Goal: Information Seeking & Learning: Learn about a topic

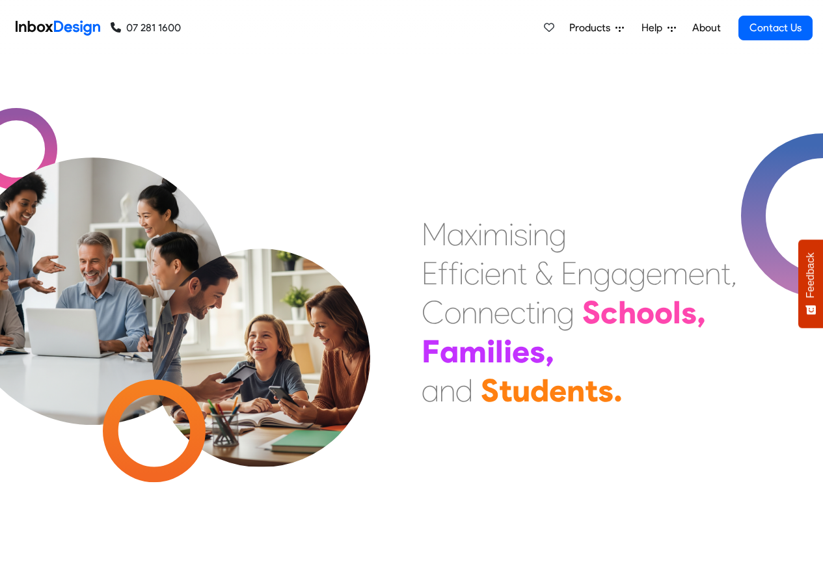
click at [607, 29] on span "Products" at bounding box center [592, 28] width 46 height 16
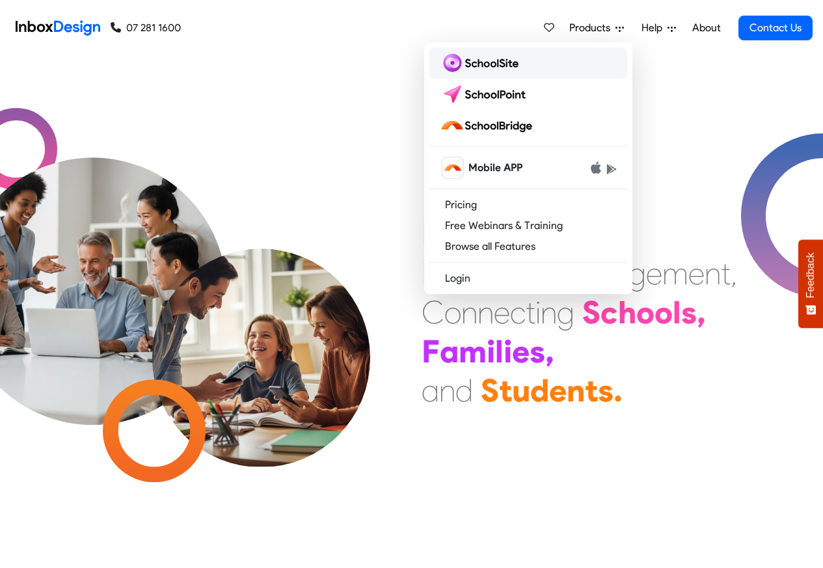
click at [492, 62] on img at bounding box center [482, 63] width 84 height 21
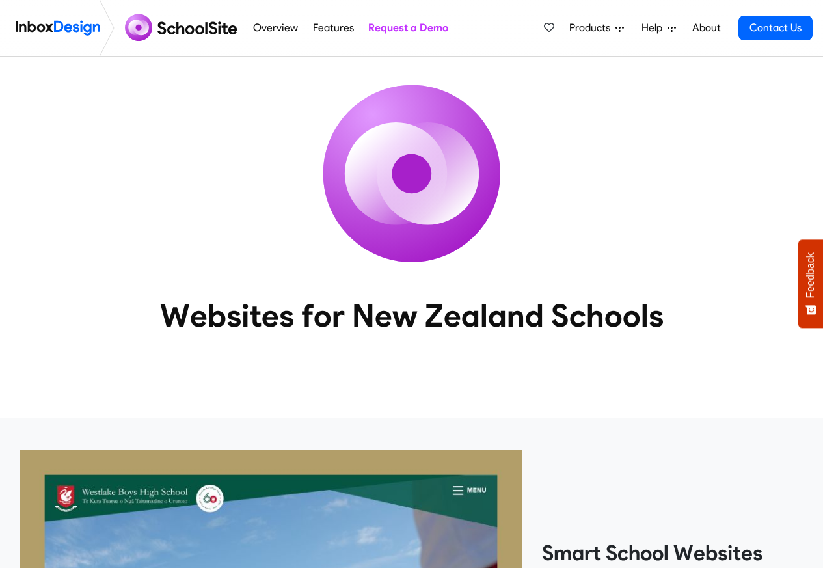
click at [594, 29] on span "Products" at bounding box center [592, 28] width 46 height 16
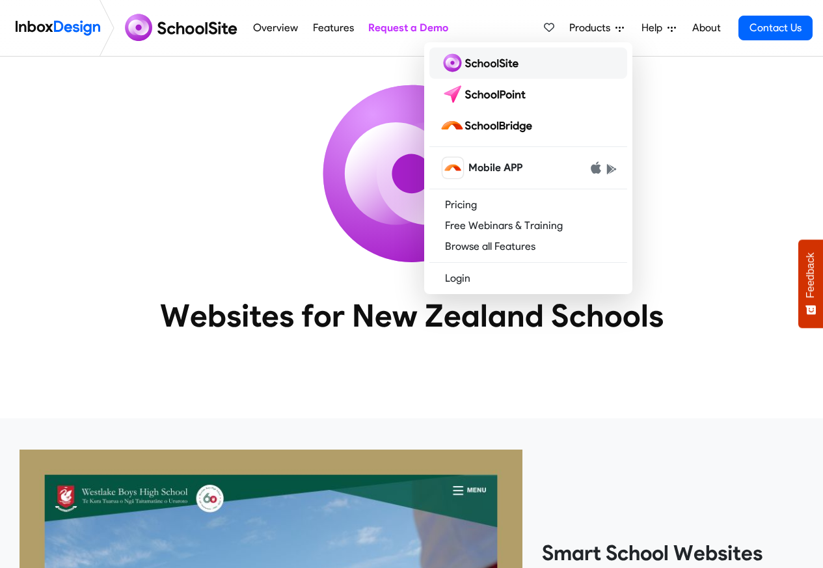
click at [489, 65] on img at bounding box center [482, 63] width 84 height 21
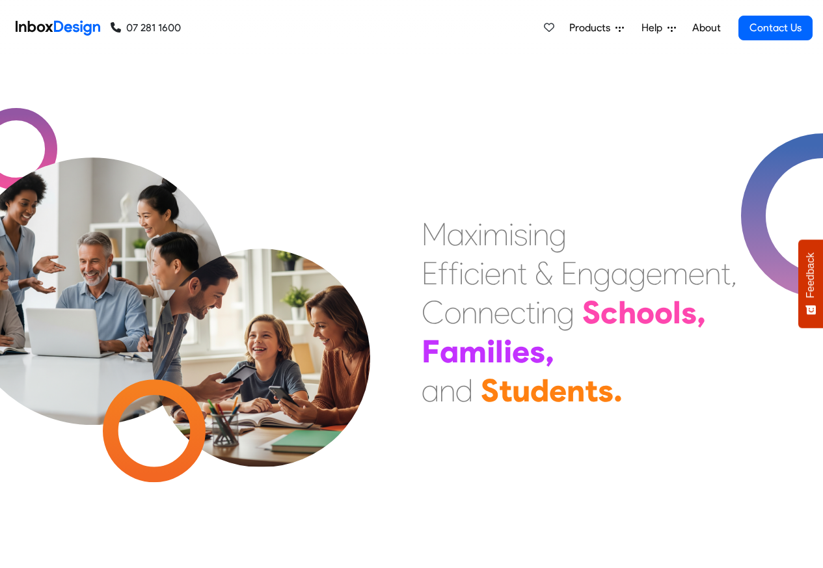
click at [584, 28] on span "Products" at bounding box center [592, 28] width 46 height 16
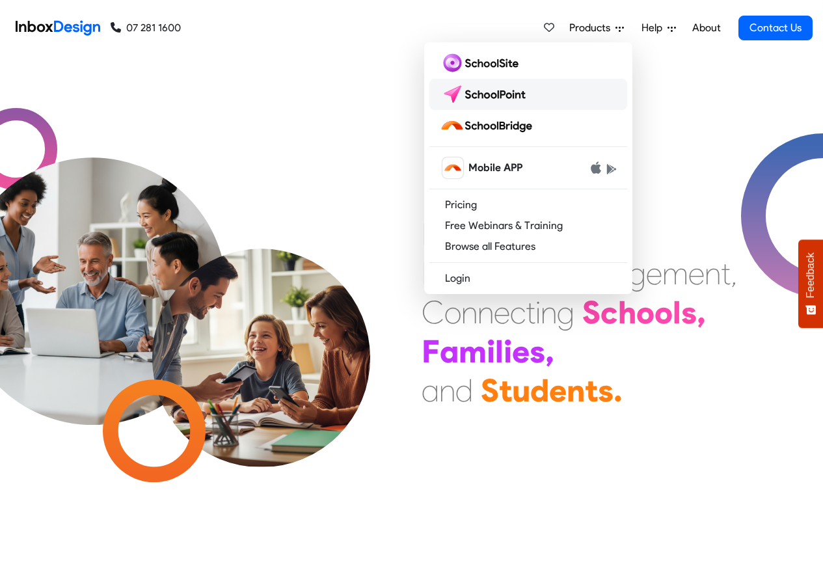
click at [491, 94] on img at bounding box center [486, 94] width 92 height 21
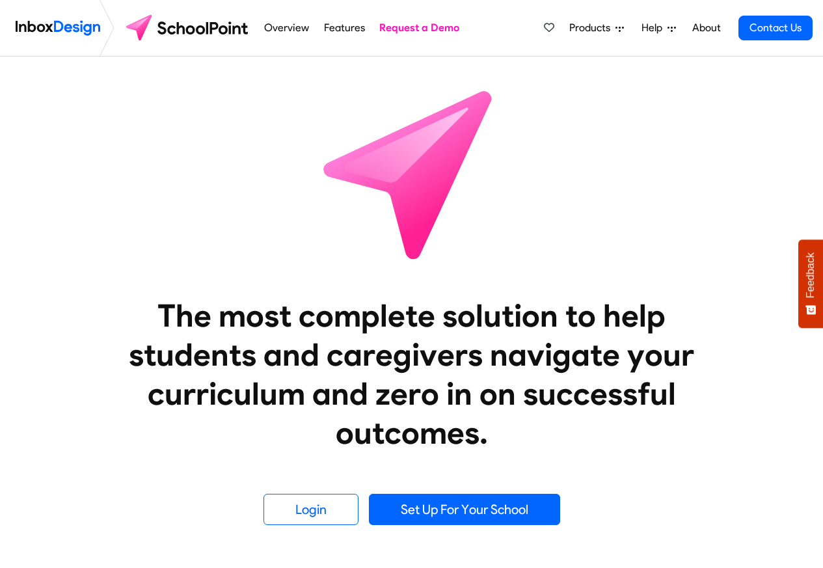
click at [278, 29] on link "Overview" at bounding box center [287, 28] width 52 height 26
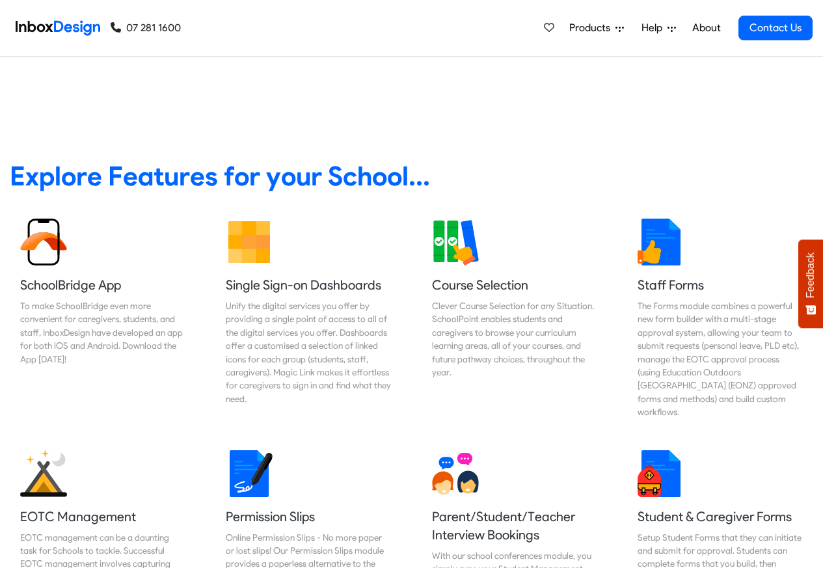
scroll to position [469, 0]
